Goal: Use online tool/utility

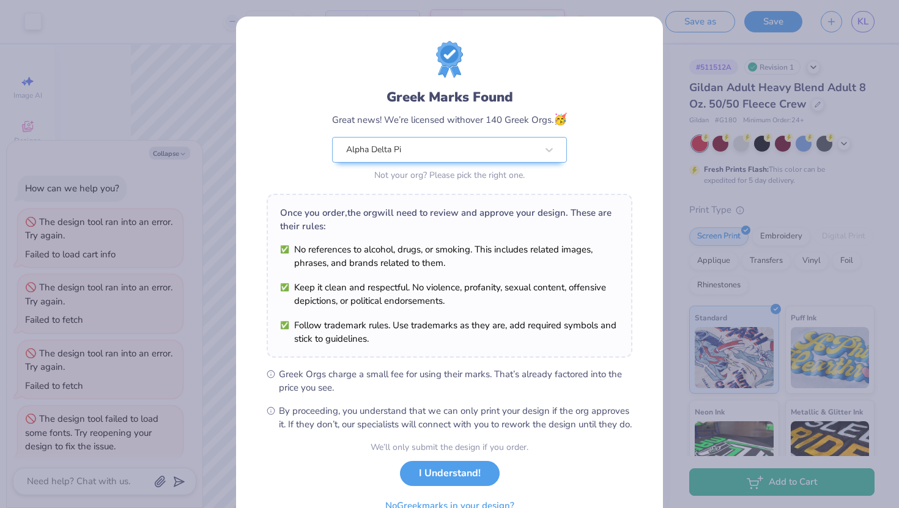
scroll to position [139, 0]
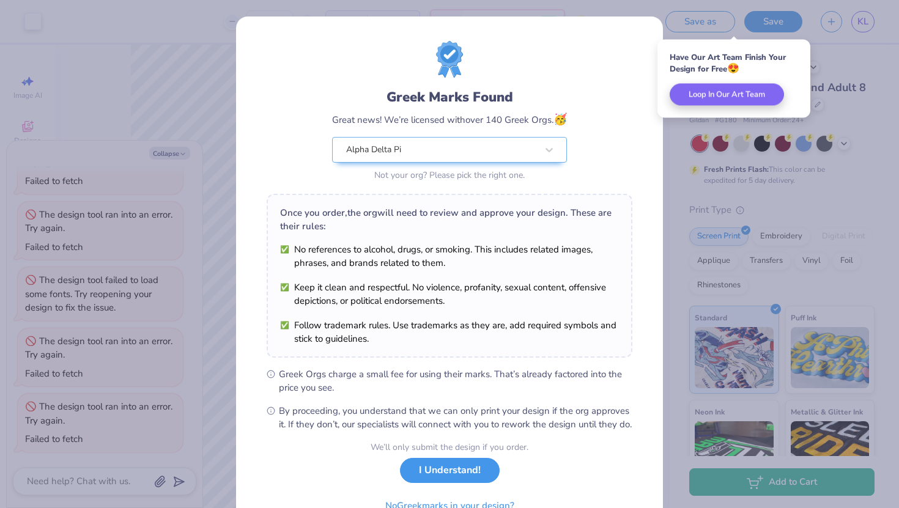
click at [430, 483] on button "I Understand!" at bounding box center [450, 470] width 100 height 25
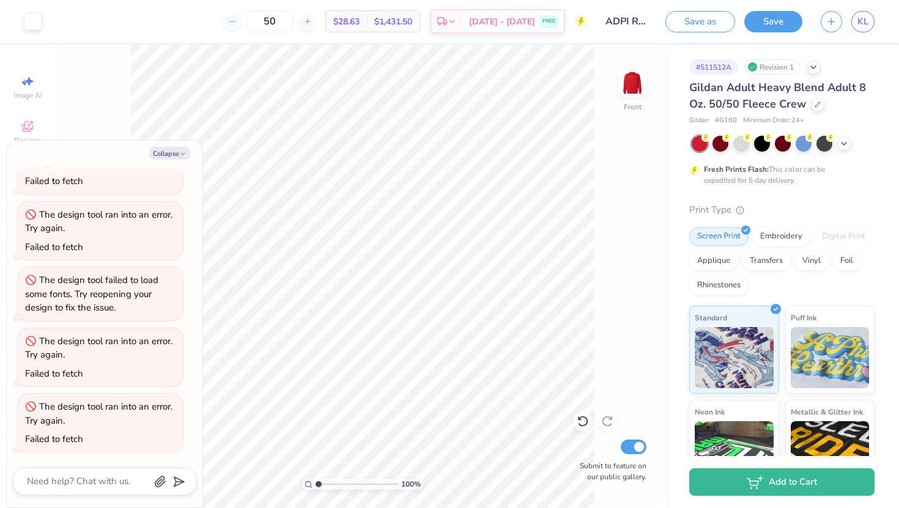
type textarea "x"
click at [866, 18] on span "KL" at bounding box center [863, 22] width 11 height 14
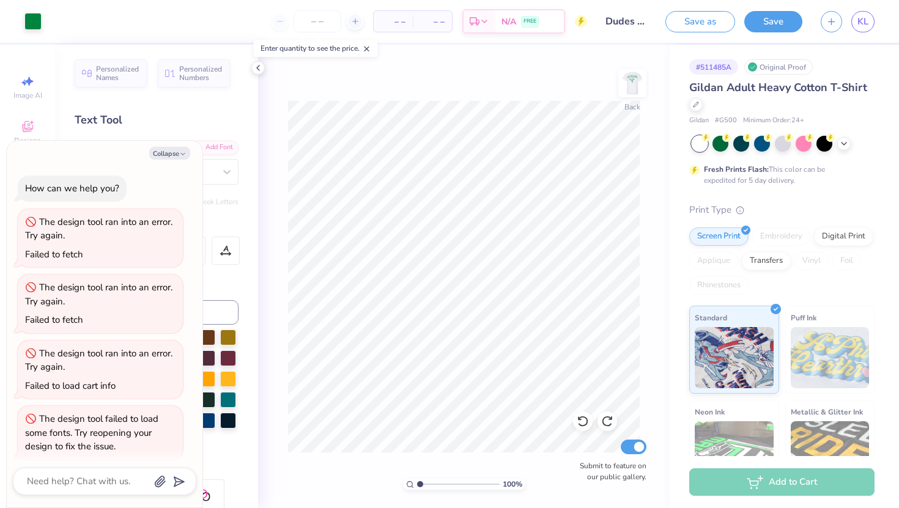
scroll to position [139, 0]
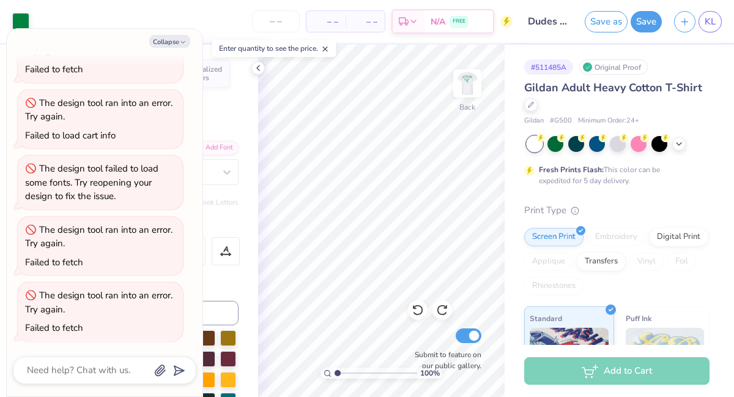
type textarea "x"
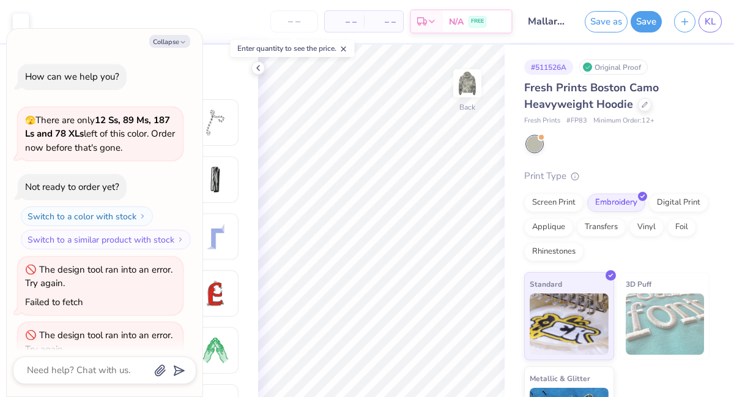
scroll to position [430, 0]
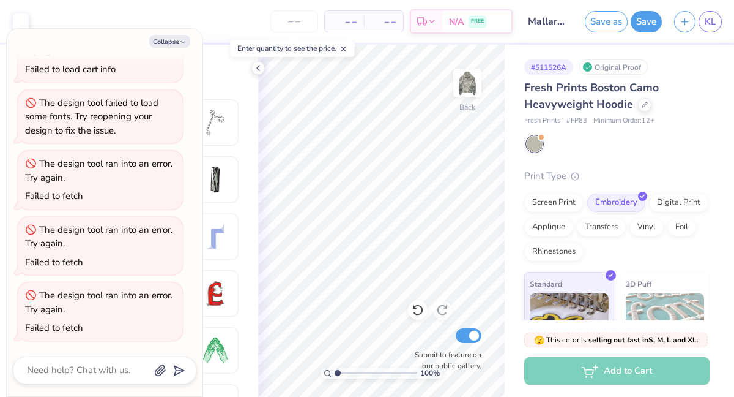
type textarea "x"
